Goal: Check status

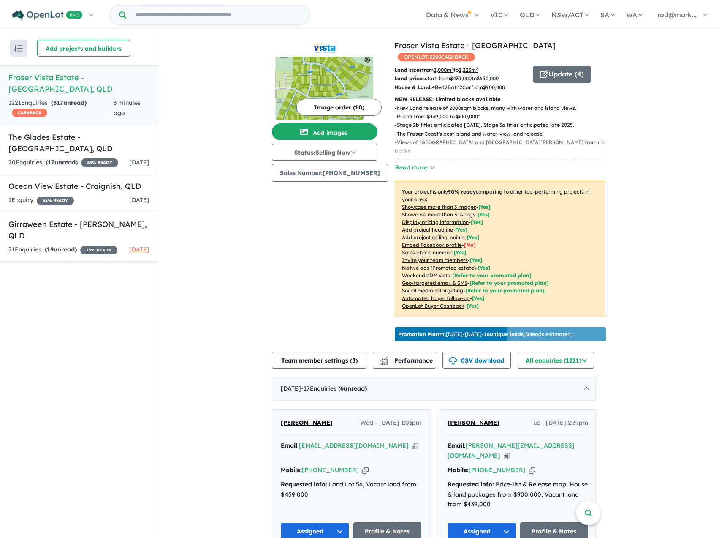
scroll to position [169, 0]
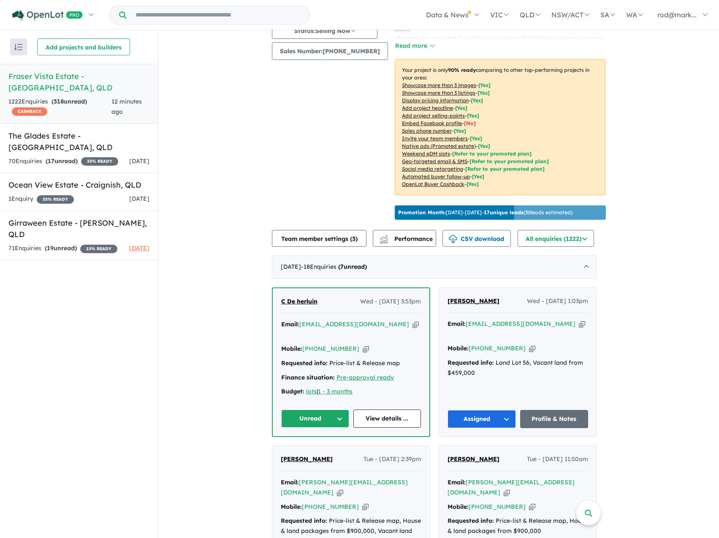
scroll to position [211, 0]
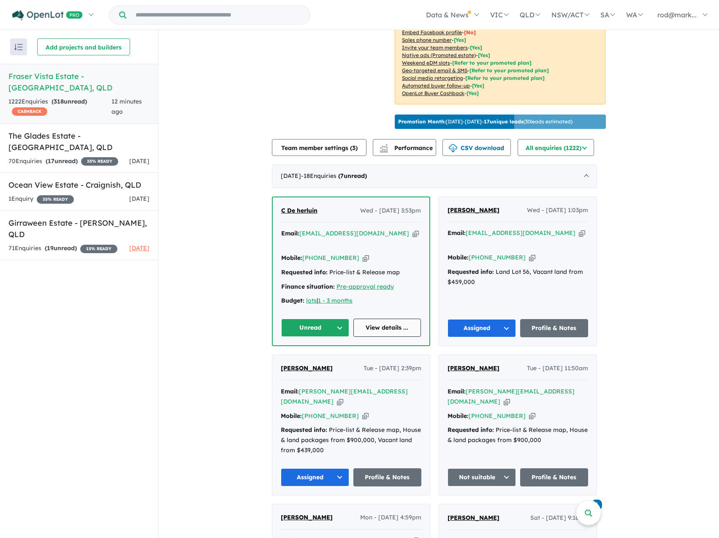
click at [386, 318] on link "View details ..." at bounding box center [387, 327] width 68 height 18
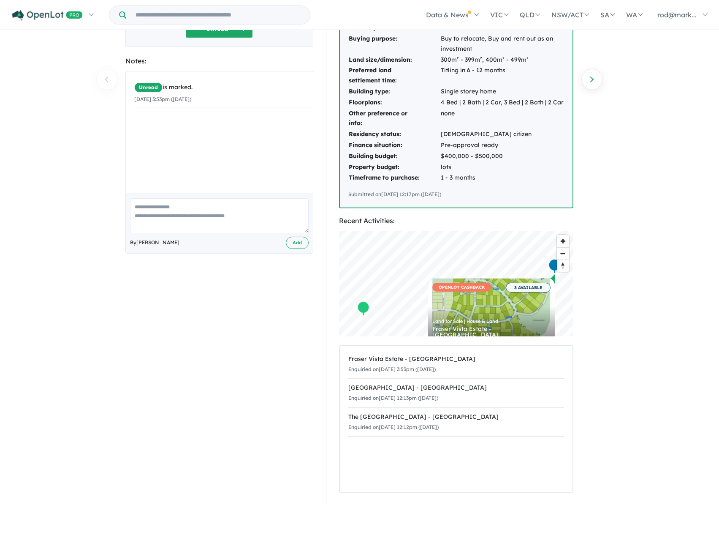
scroll to position [42, 0]
